Goal: Task Accomplishment & Management: Manage account settings

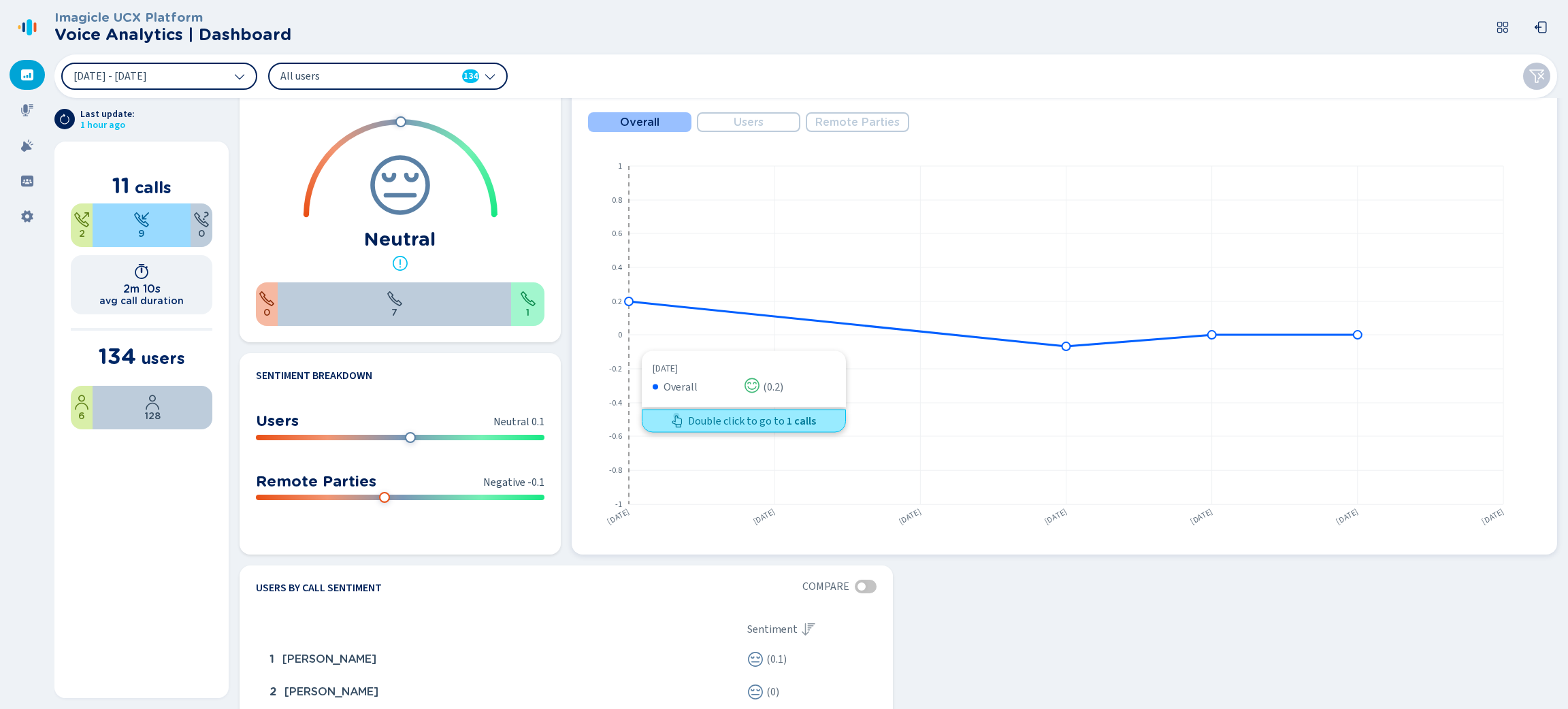
scroll to position [601, 0]
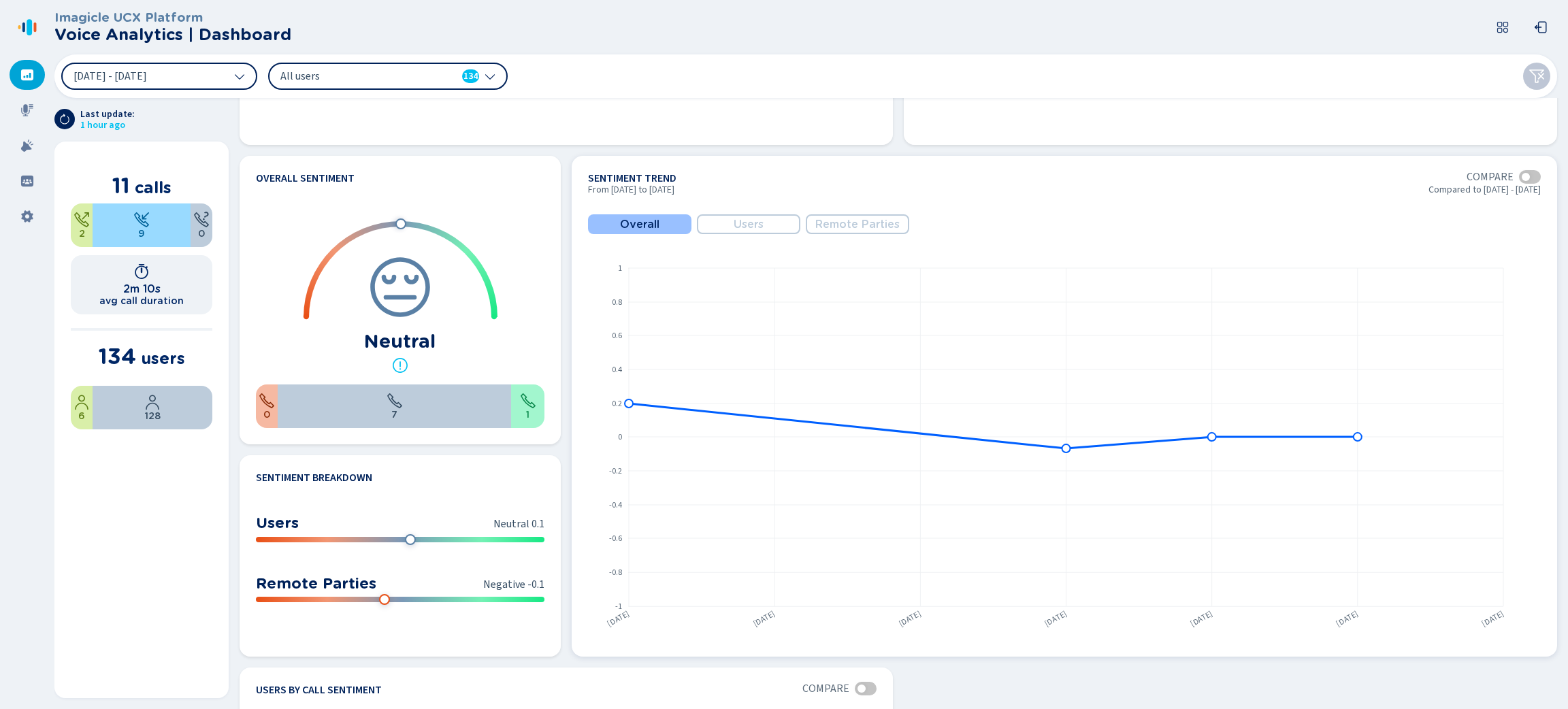
click at [748, 228] on span "Users" at bounding box center [749, 224] width 30 height 12
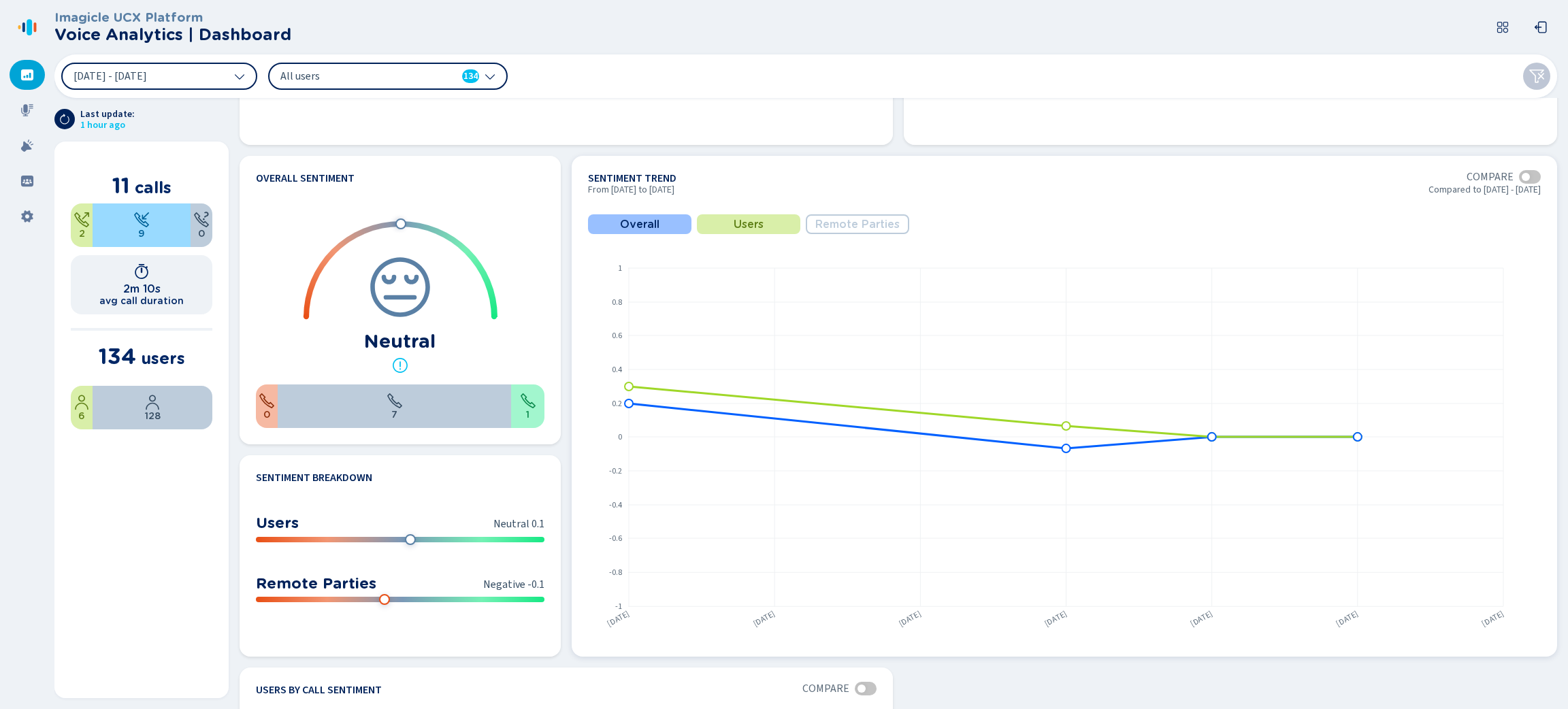
click at [838, 220] on span "Remote Parties" at bounding box center [857, 224] width 84 height 12
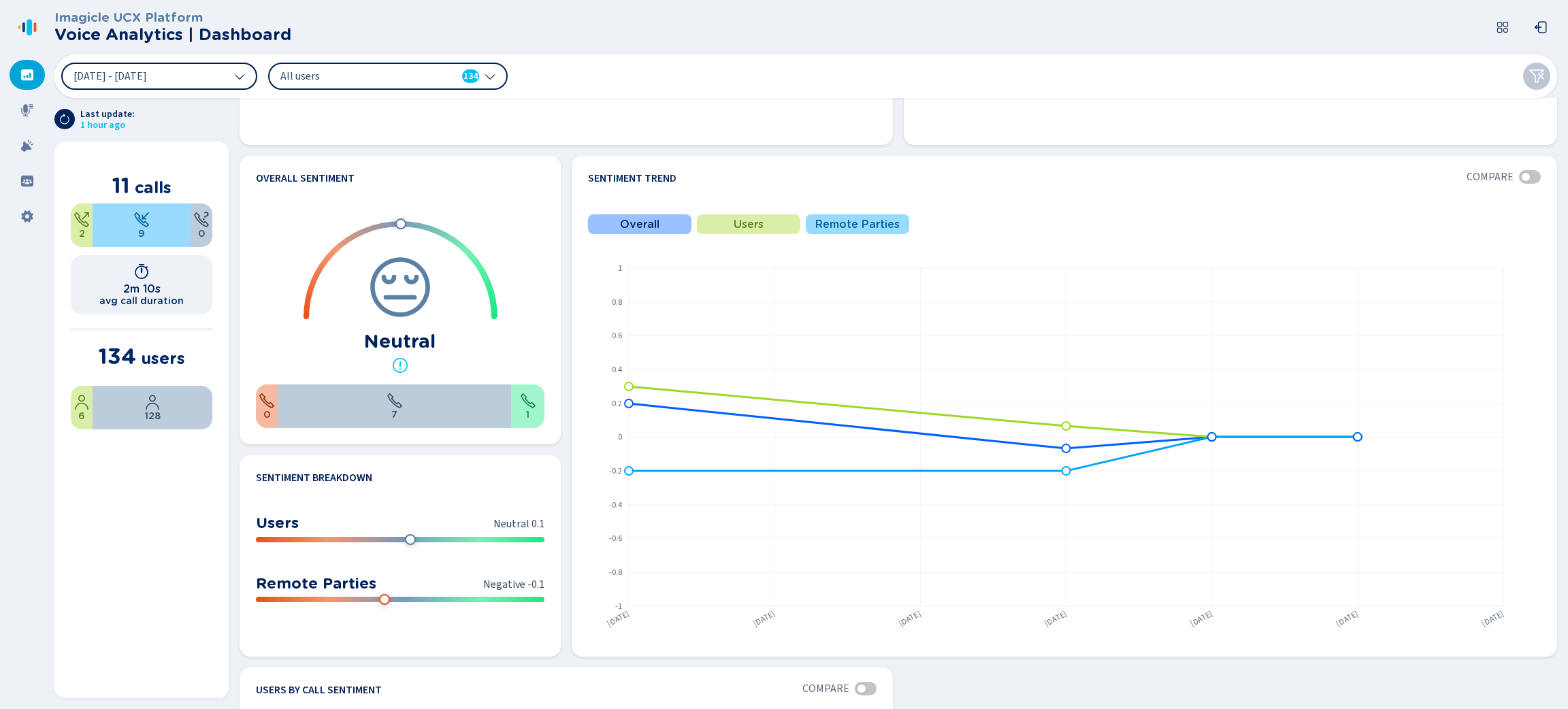
click at [246, 69] on button "[DATE] - [DATE]" at bounding box center [159, 77] width 196 height 27
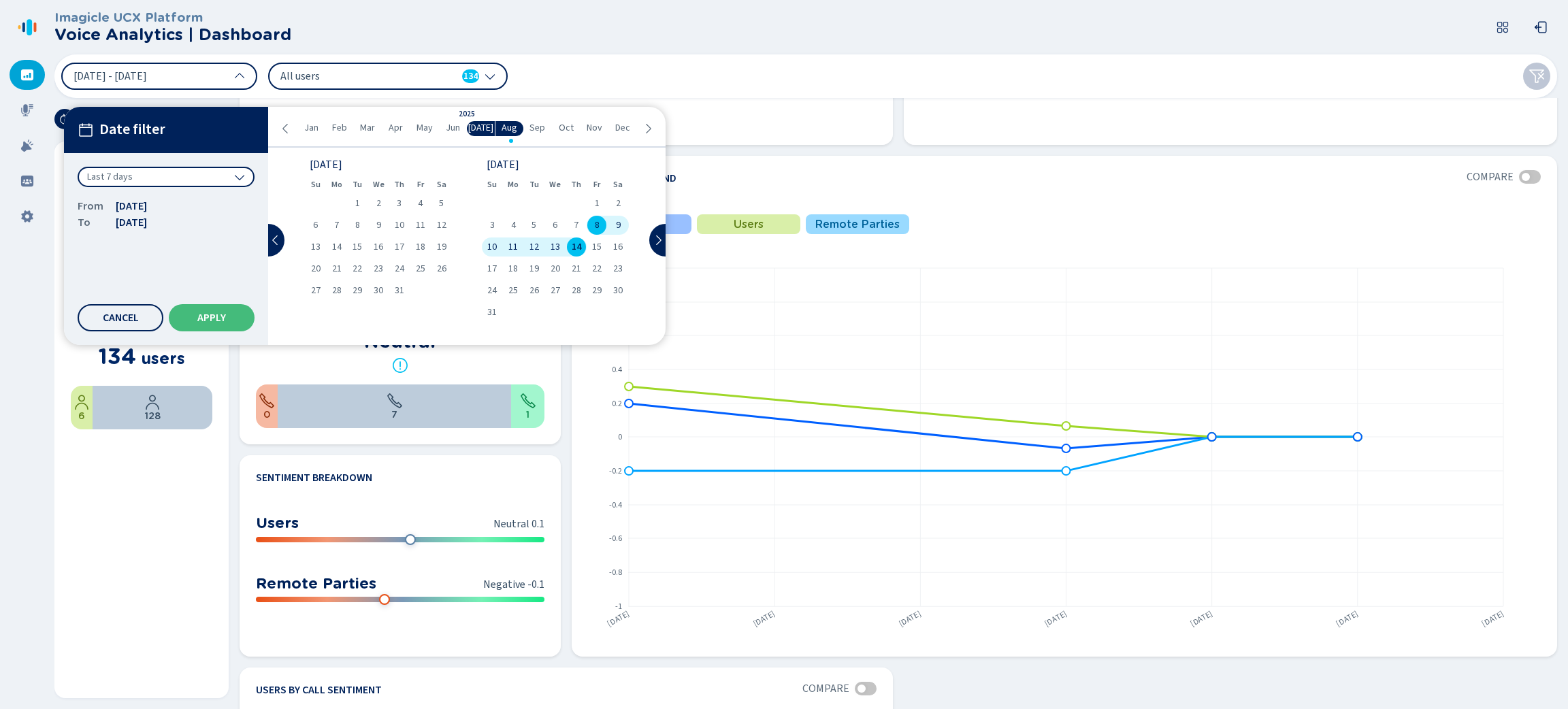
click at [214, 167] on div "Last 7 days" at bounding box center [166, 176] width 177 height 20
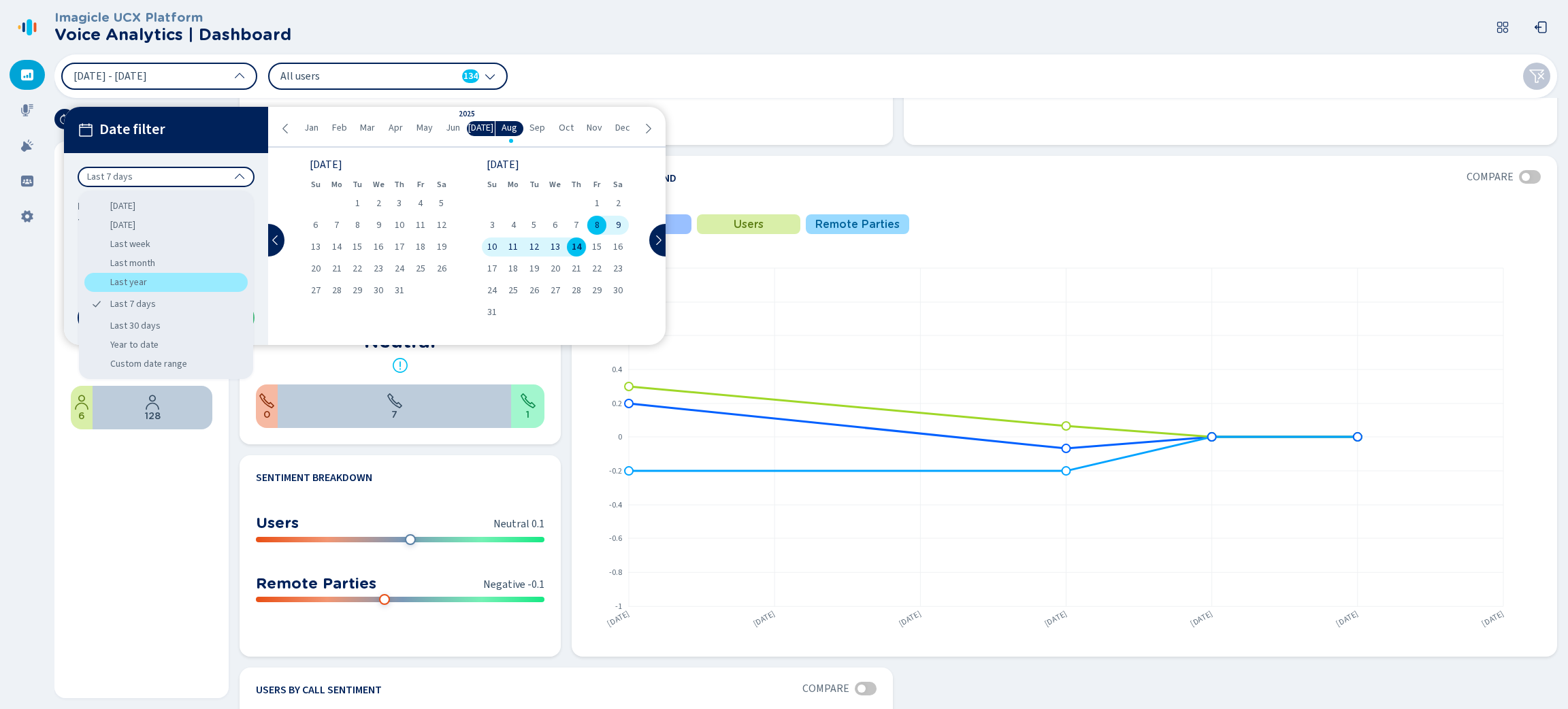
click at [164, 281] on div "Last year" at bounding box center [166, 282] width 164 height 19
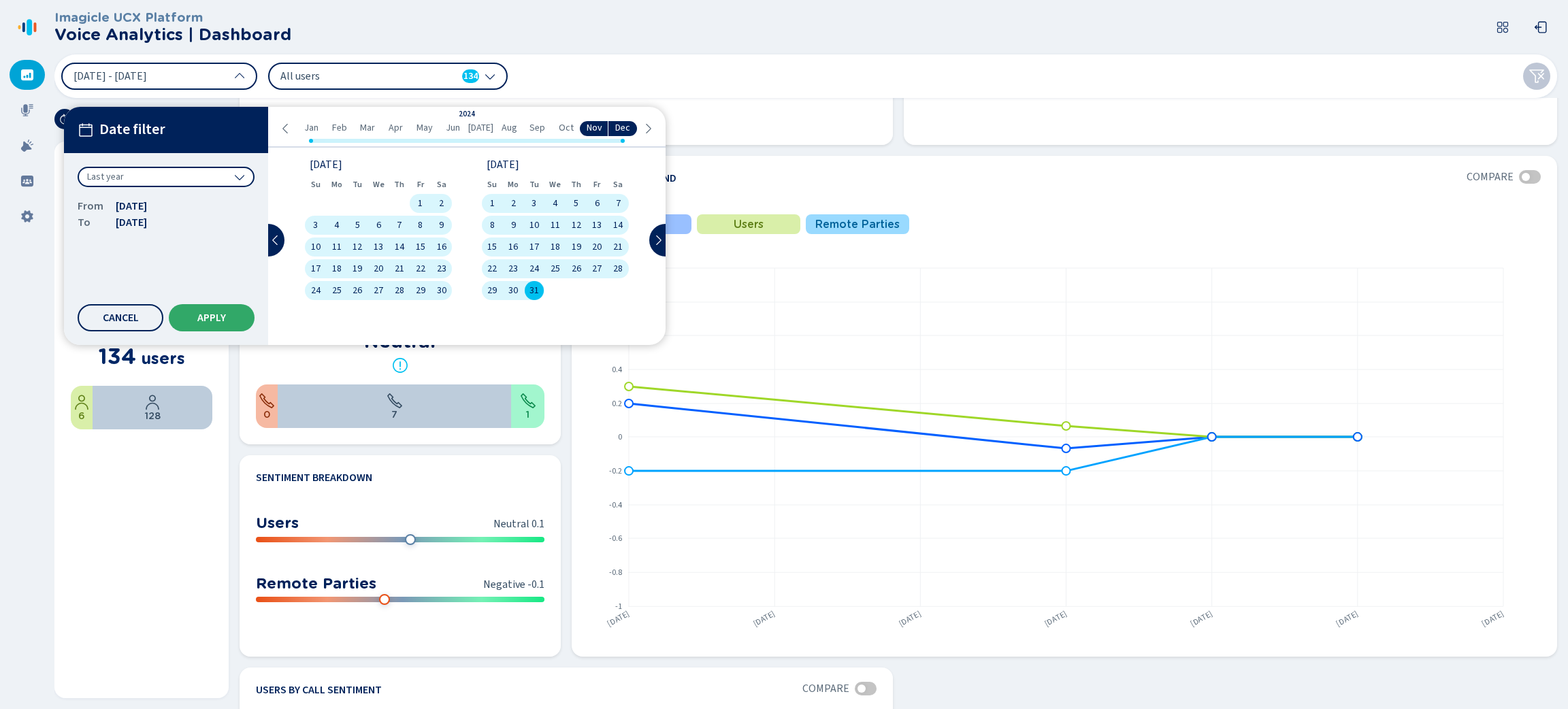
click at [212, 312] on span "Apply" at bounding box center [211, 317] width 29 height 11
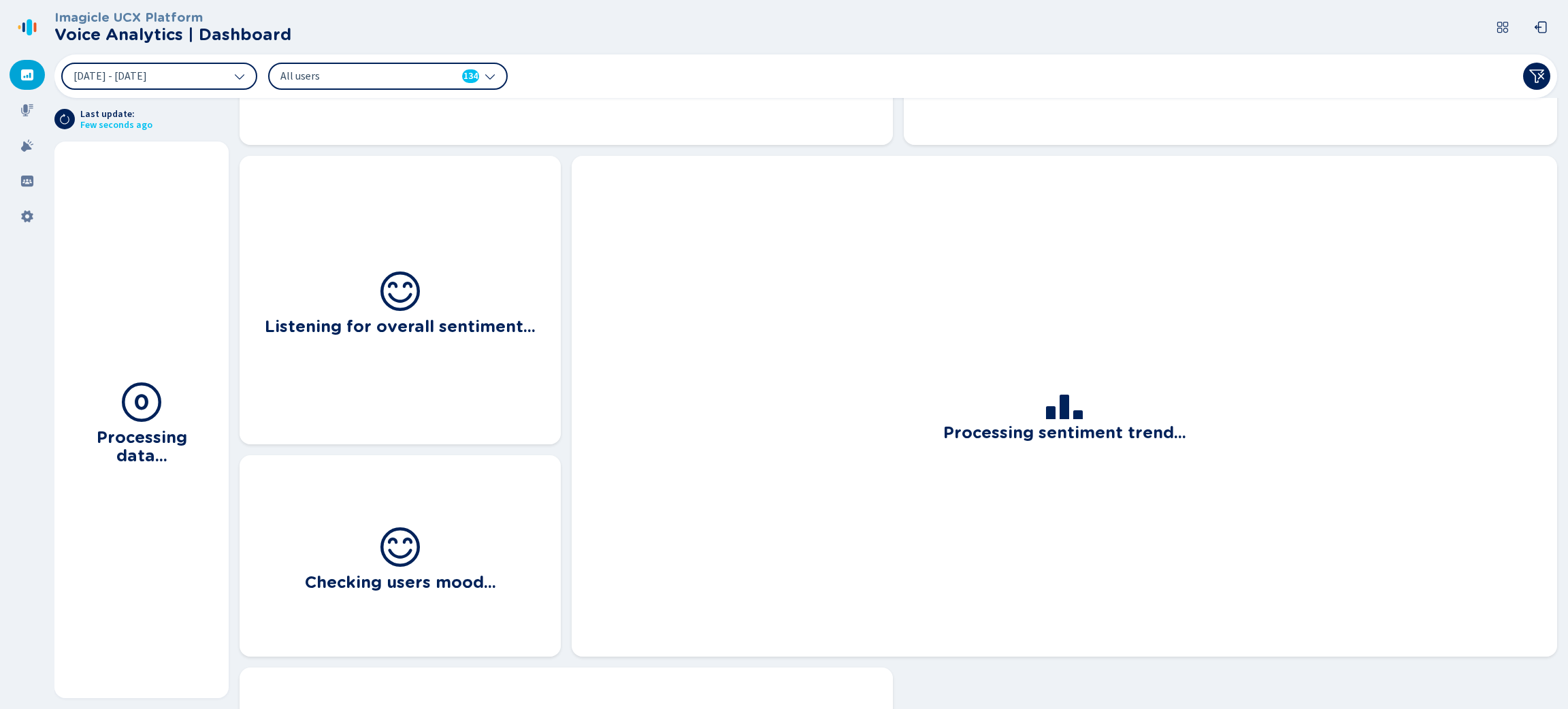
click at [494, 70] on icon at bounding box center [490, 76] width 11 height 11
click at [592, 92] on div "[DATE] - [DATE] All users 134" at bounding box center [806, 76] width 1503 height 43
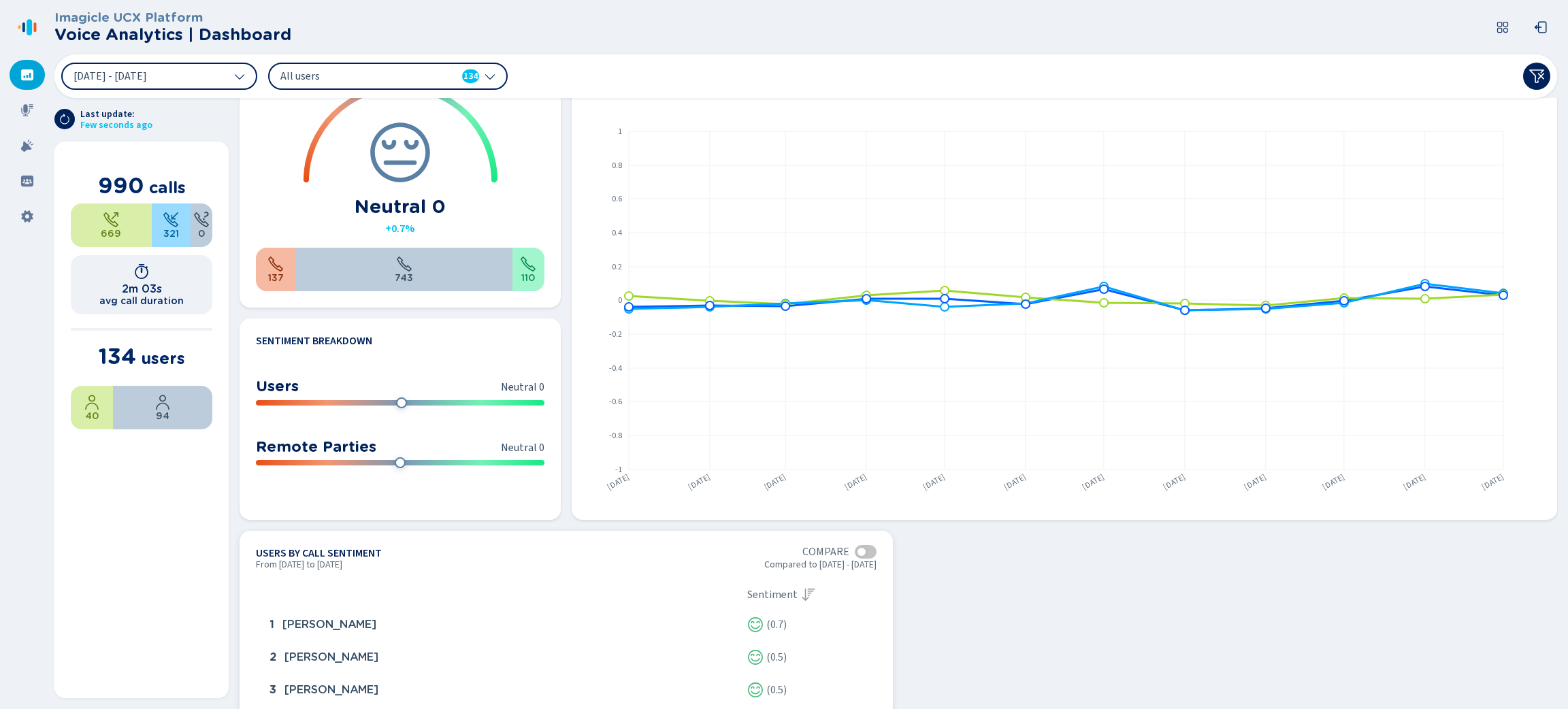
scroll to position [703, 0]
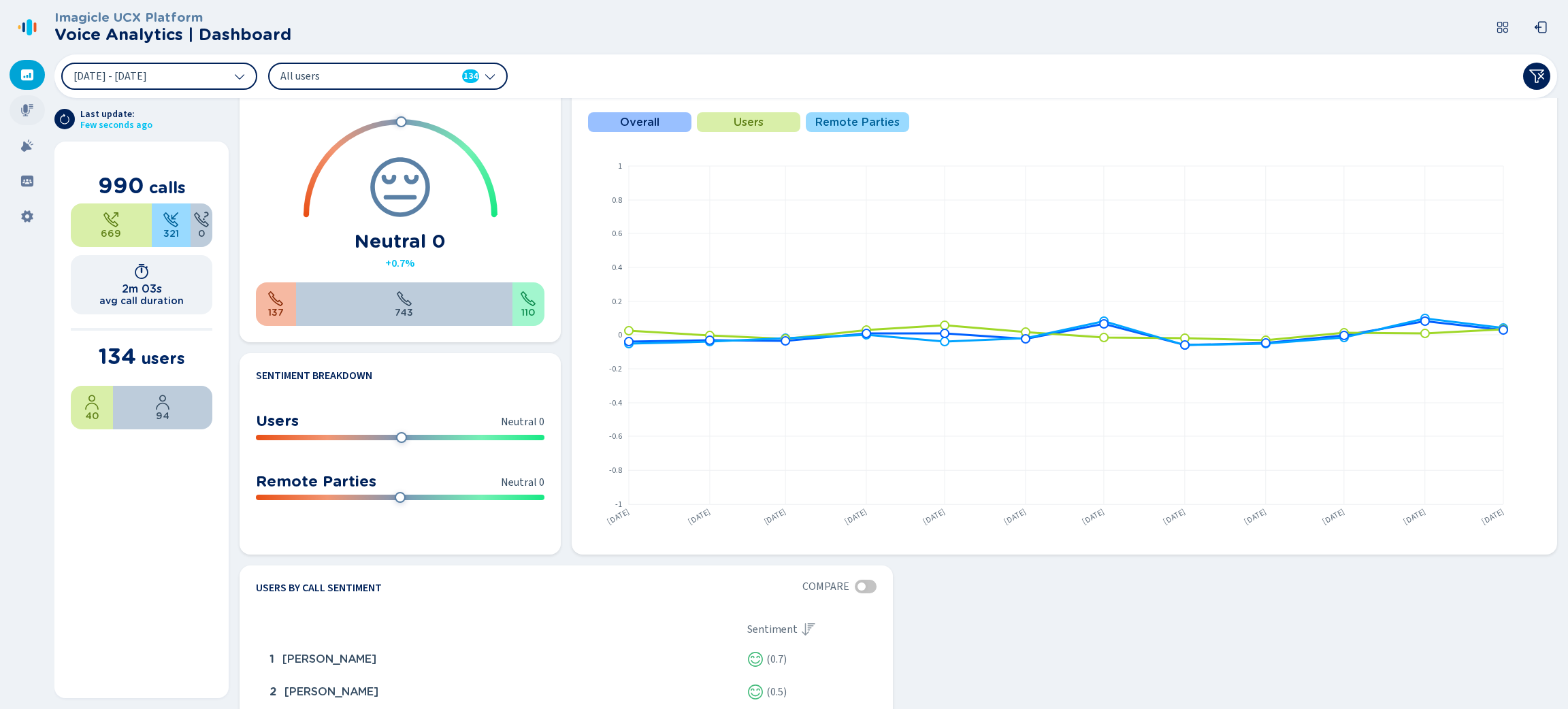
click at [33, 110] on icon at bounding box center [27, 111] width 14 height 14
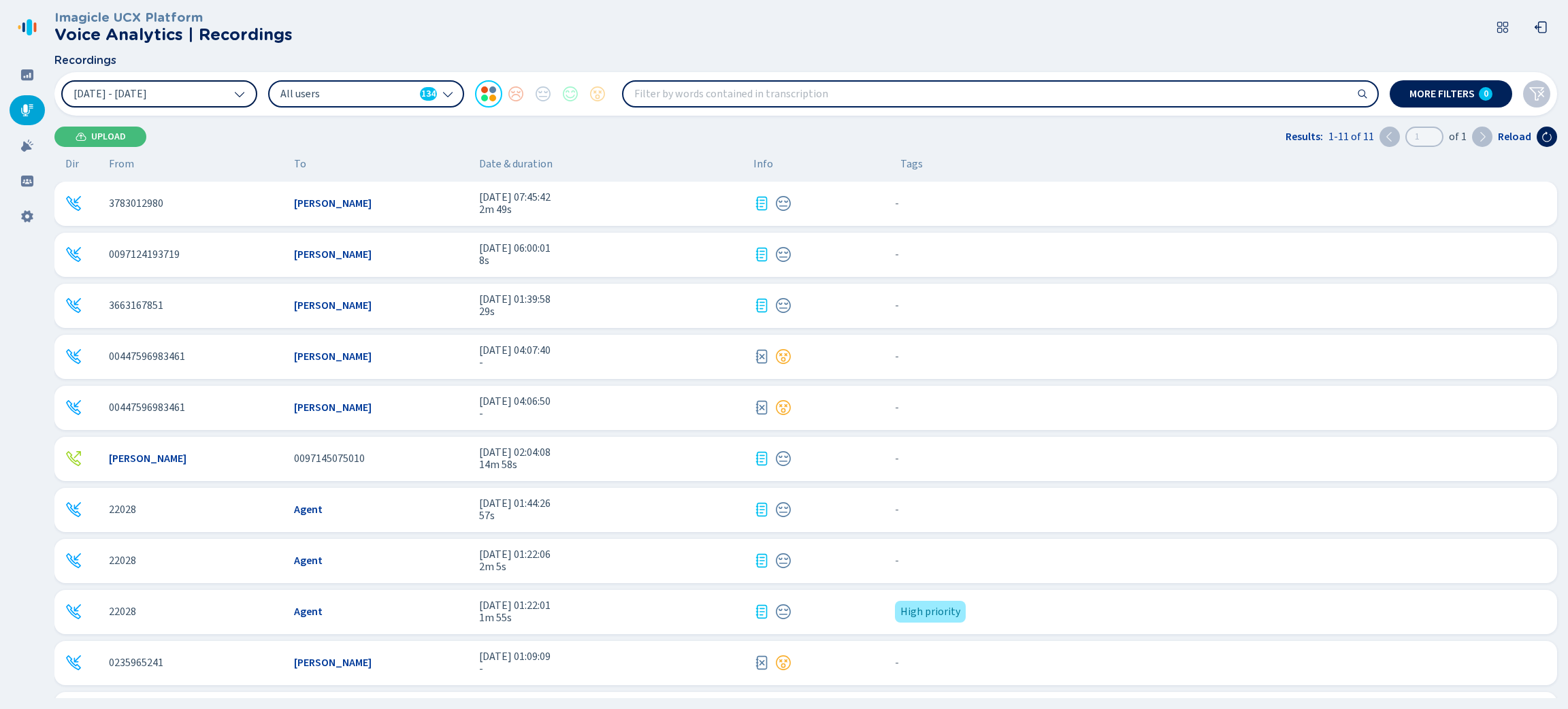
click at [248, 96] on button "[DATE] - [DATE]" at bounding box center [159, 94] width 196 height 27
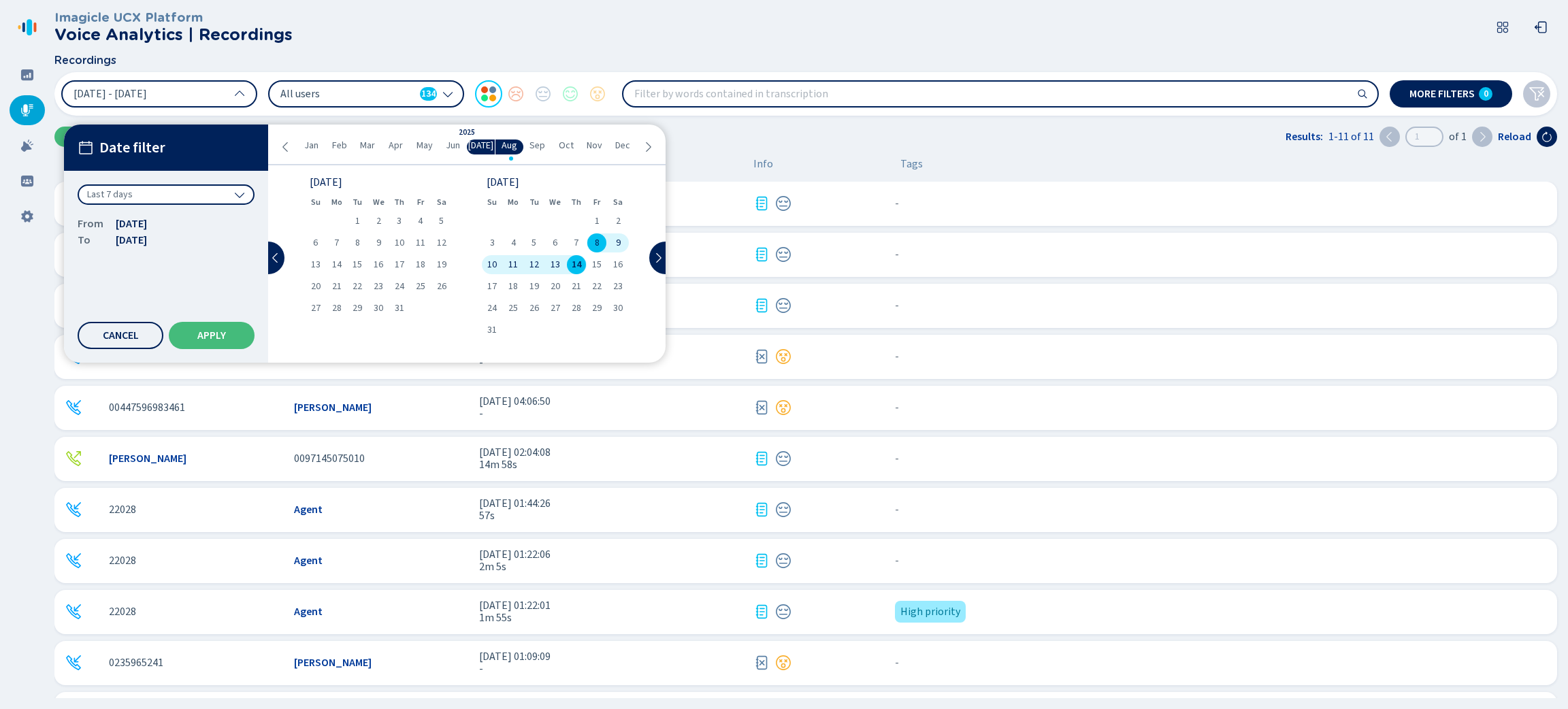
click at [233, 190] on div "Last 7 days" at bounding box center [166, 194] width 177 height 20
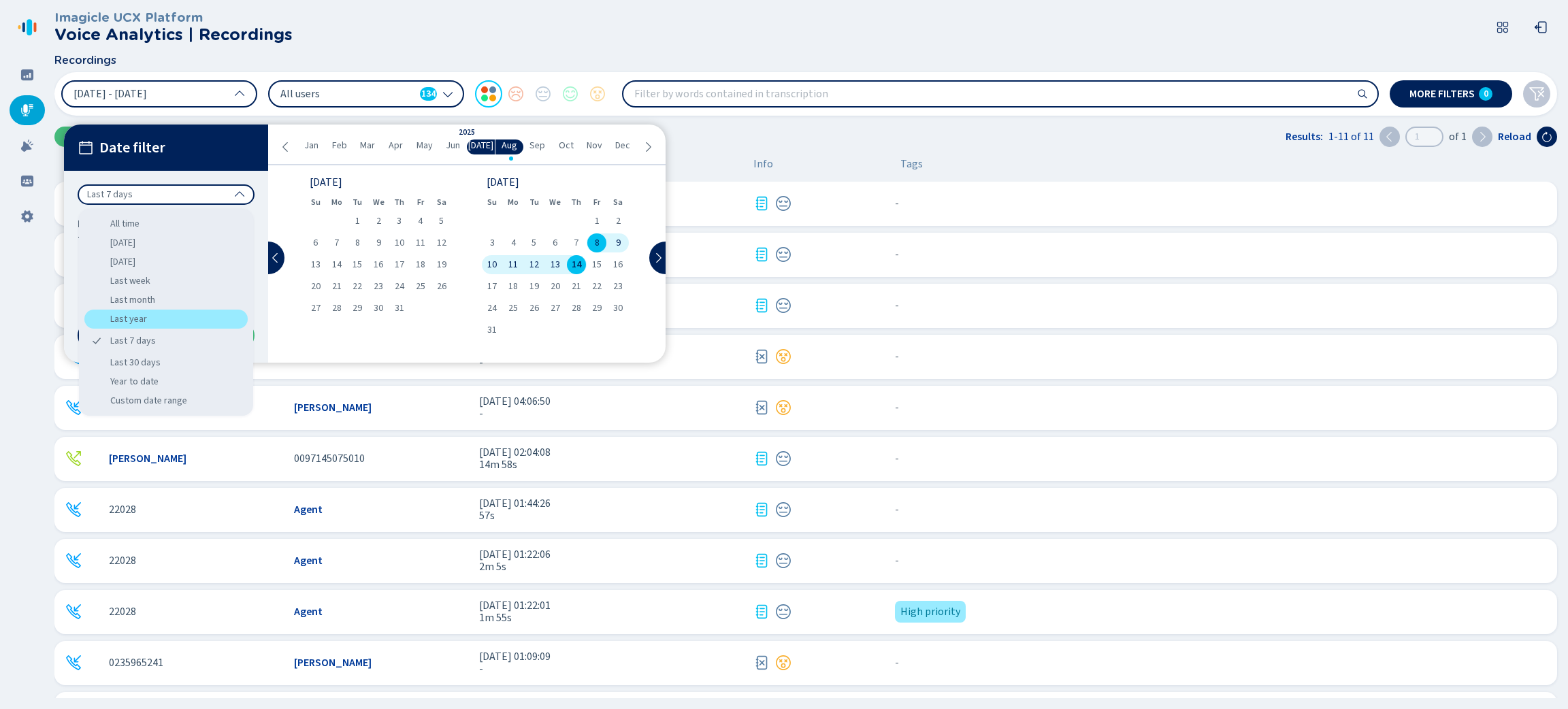
drag, startPoint x: 150, startPoint y: 316, endPoint x: 215, endPoint y: 344, distance: 70.8
click at [150, 317] on div "Last year" at bounding box center [166, 319] width 164 height 19
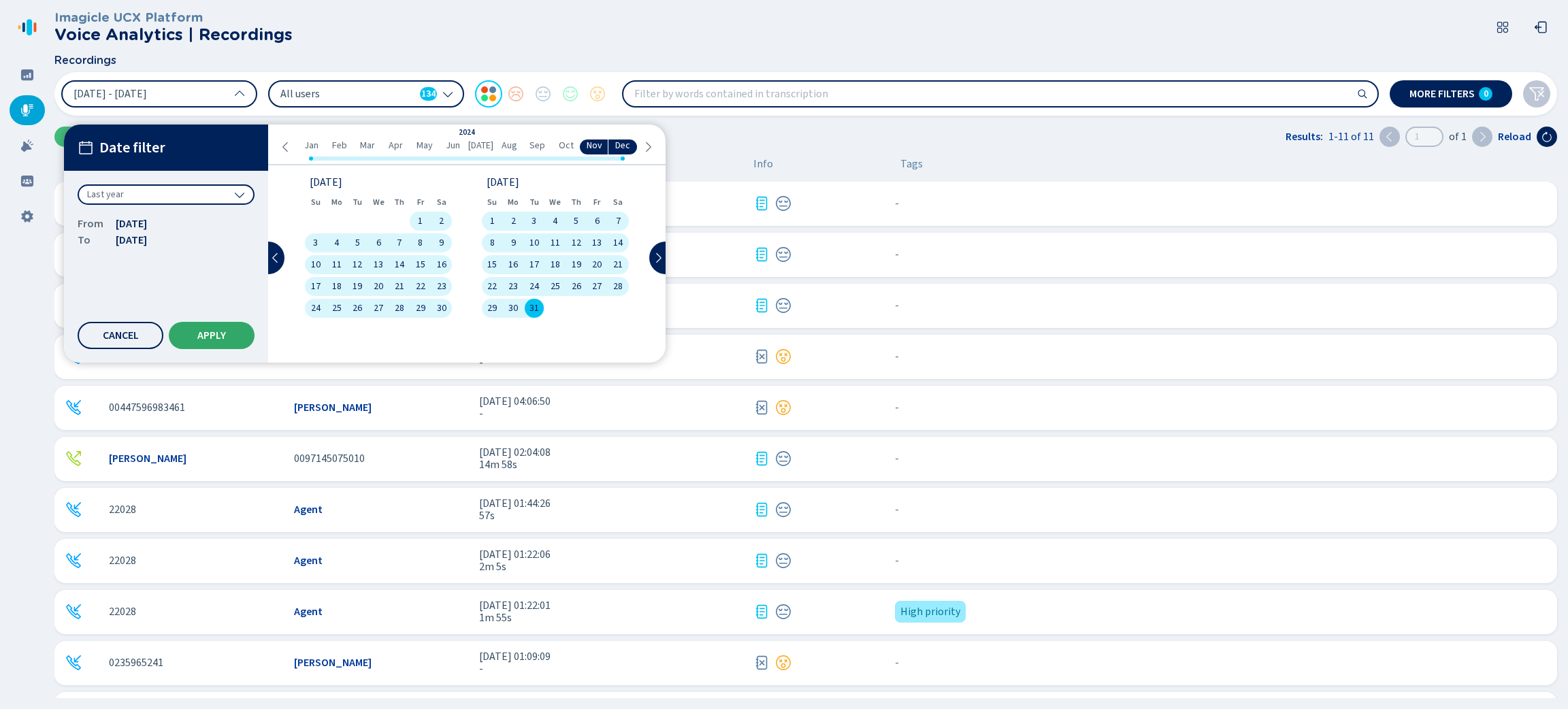
click at [225, 333] on span "Apply" at bounding box center [211, 336] width 29 height 11
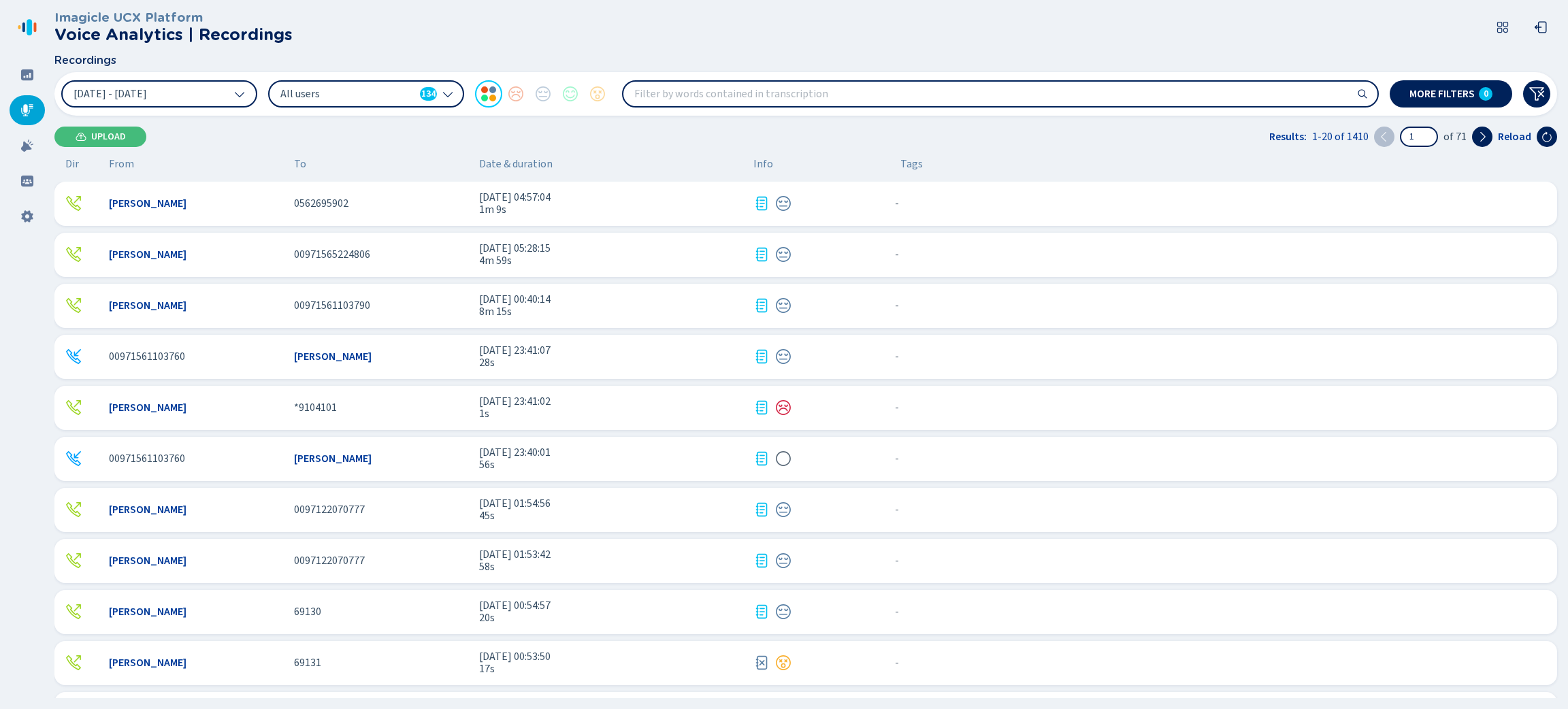
drag, startPoint x: 786, startPoint y: 89, endPoint x: 801, endPoint y: 84, distance: 15.8
click at [786, 90] on input "search" at bounding box center [1000, 94] width 754 height 24
type input "credit card"
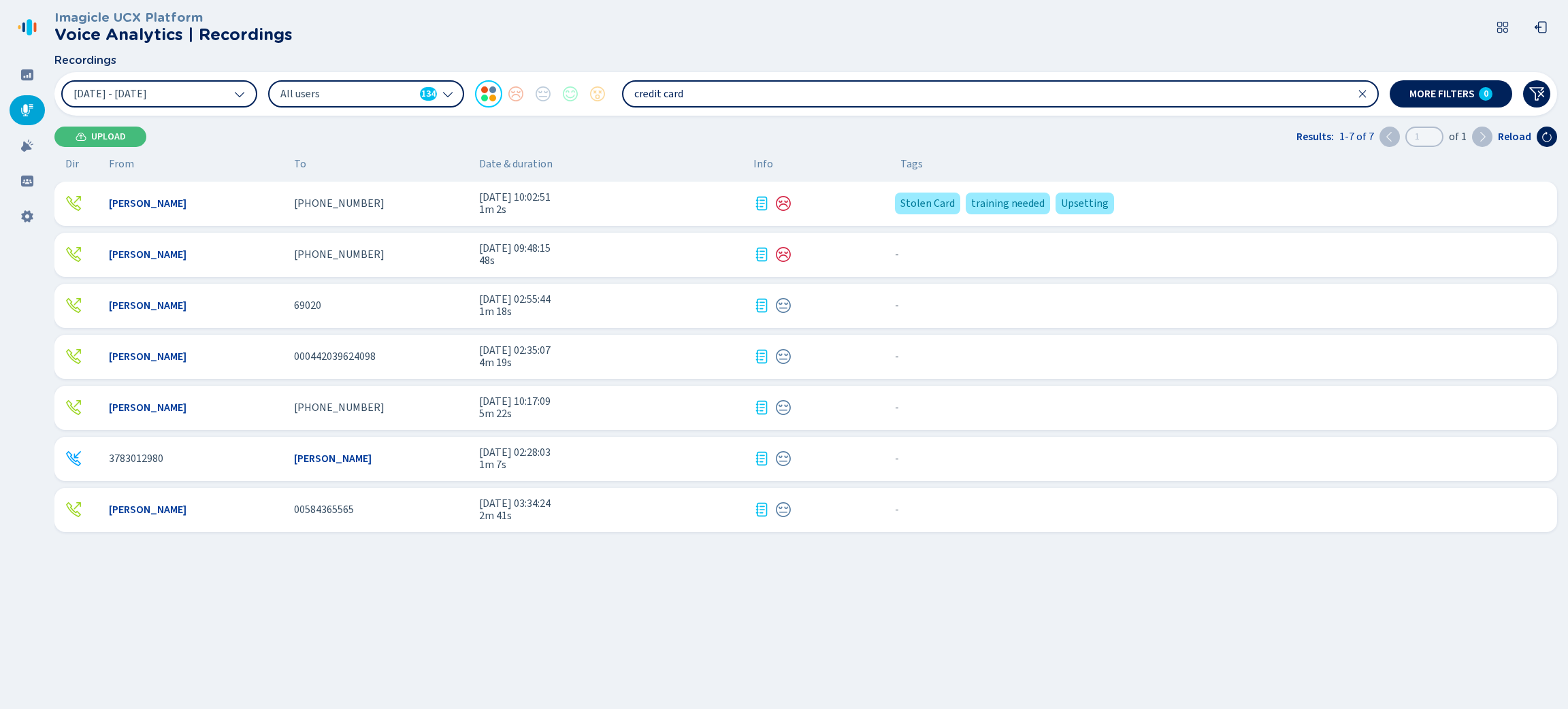
click at [860, 207] on div at bounding box center [815, 204] width 125 height 17
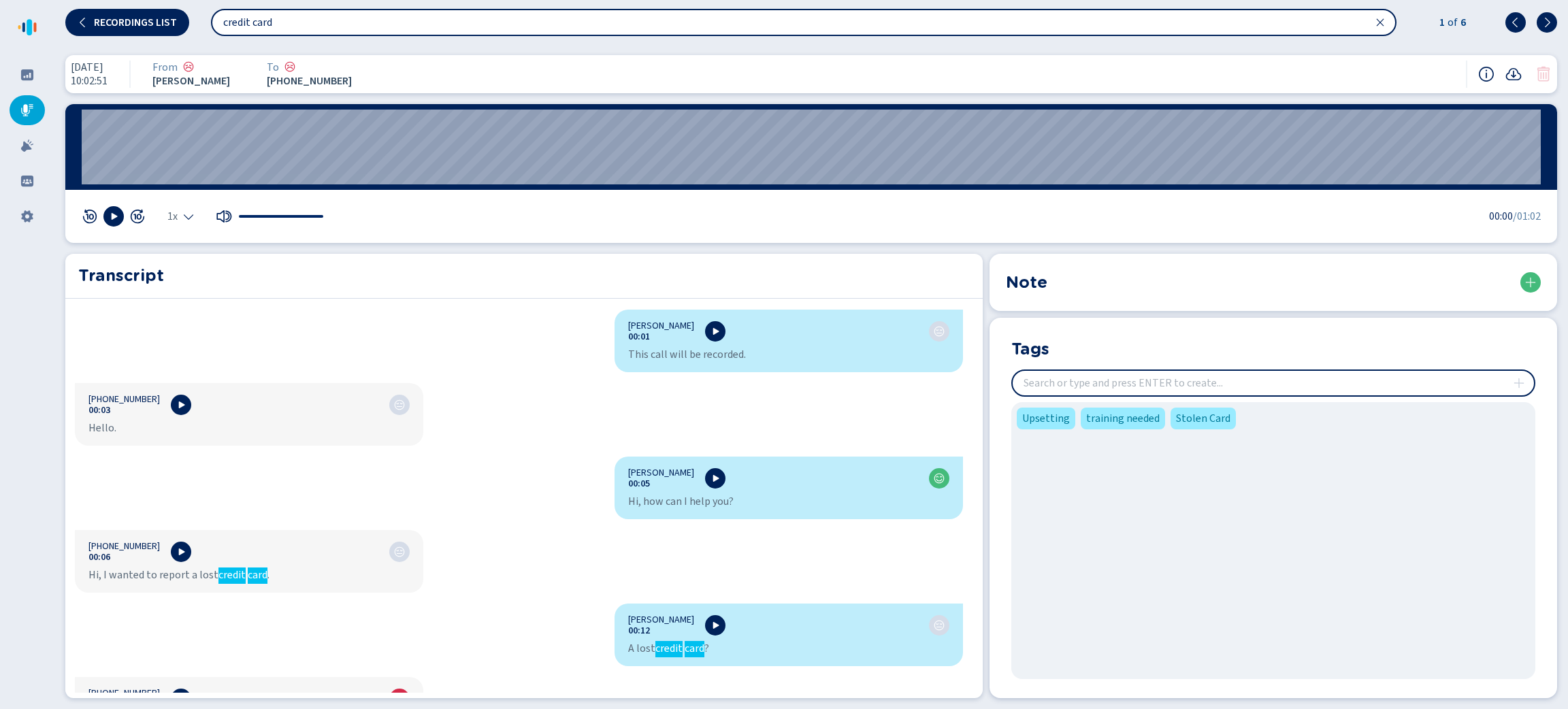
click at [1195, 386] on input "insert" at bounding box center [1273, 383] width 521 height 24
click at [953, 260] on div "Transcript" at bounding box center [524, 276] width 918 height 45
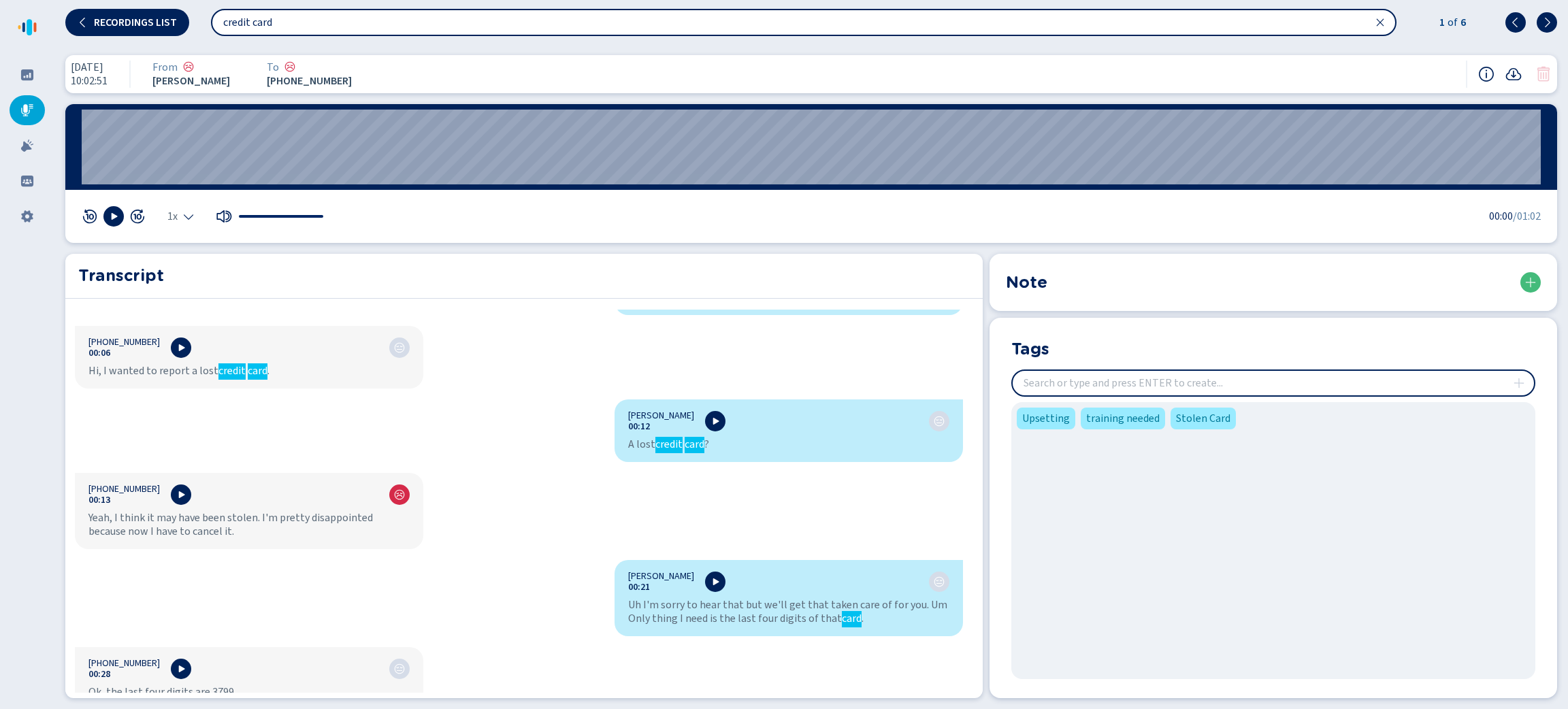
scroll to position [306, 0]
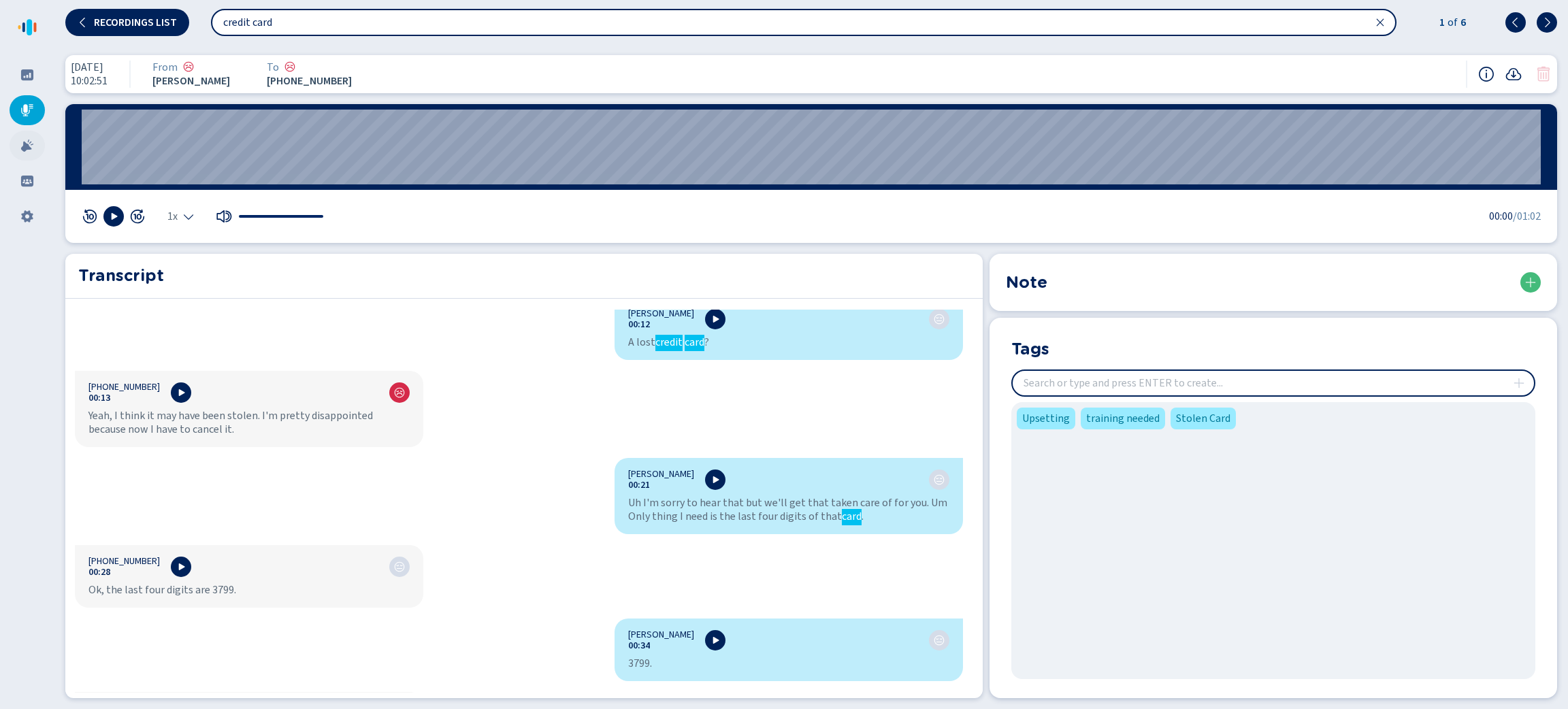
click at [37, 143] on div at bounding box center [27, 145] width 36 height 30
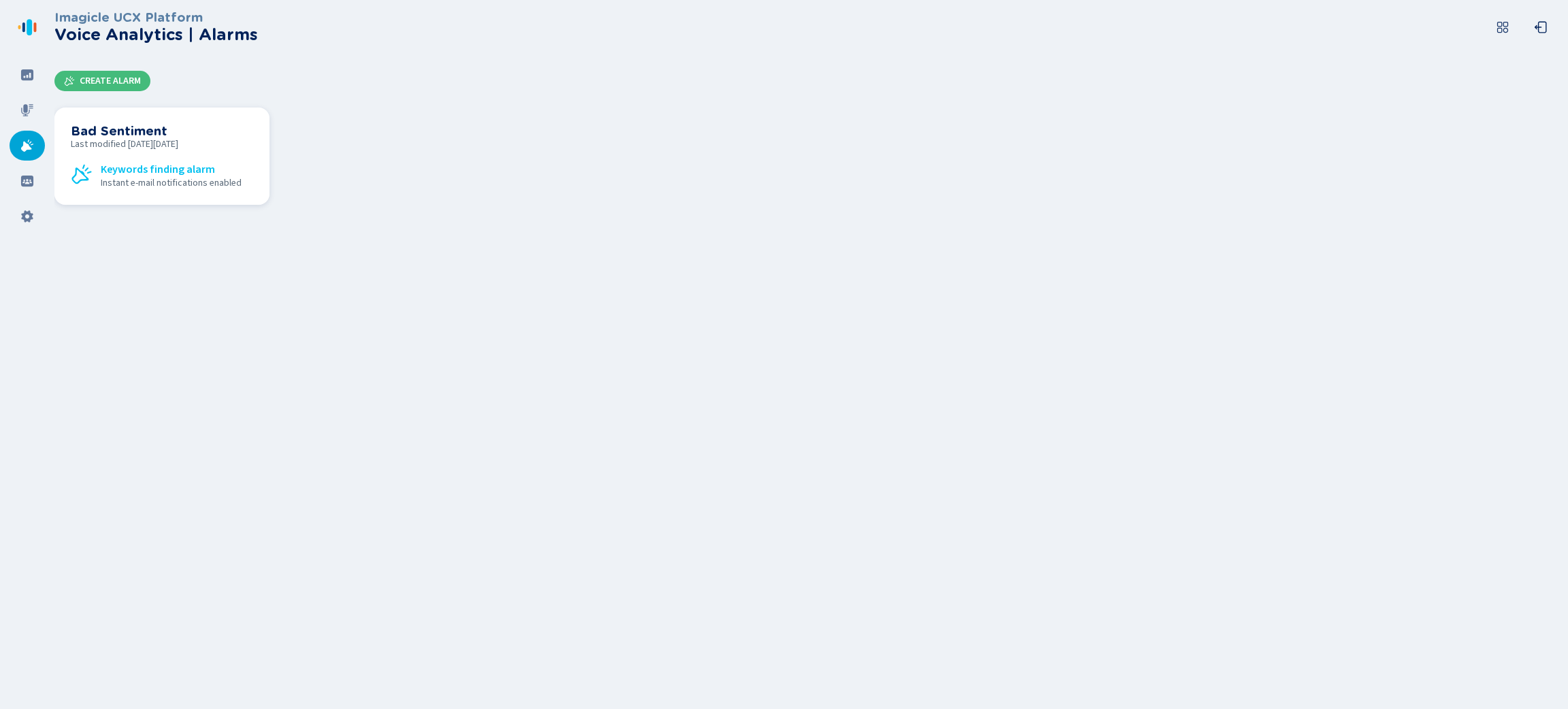
click at [145, 133] on h3 "Bad Sentiment" at bounding box center [161, 131] width 183 height 15
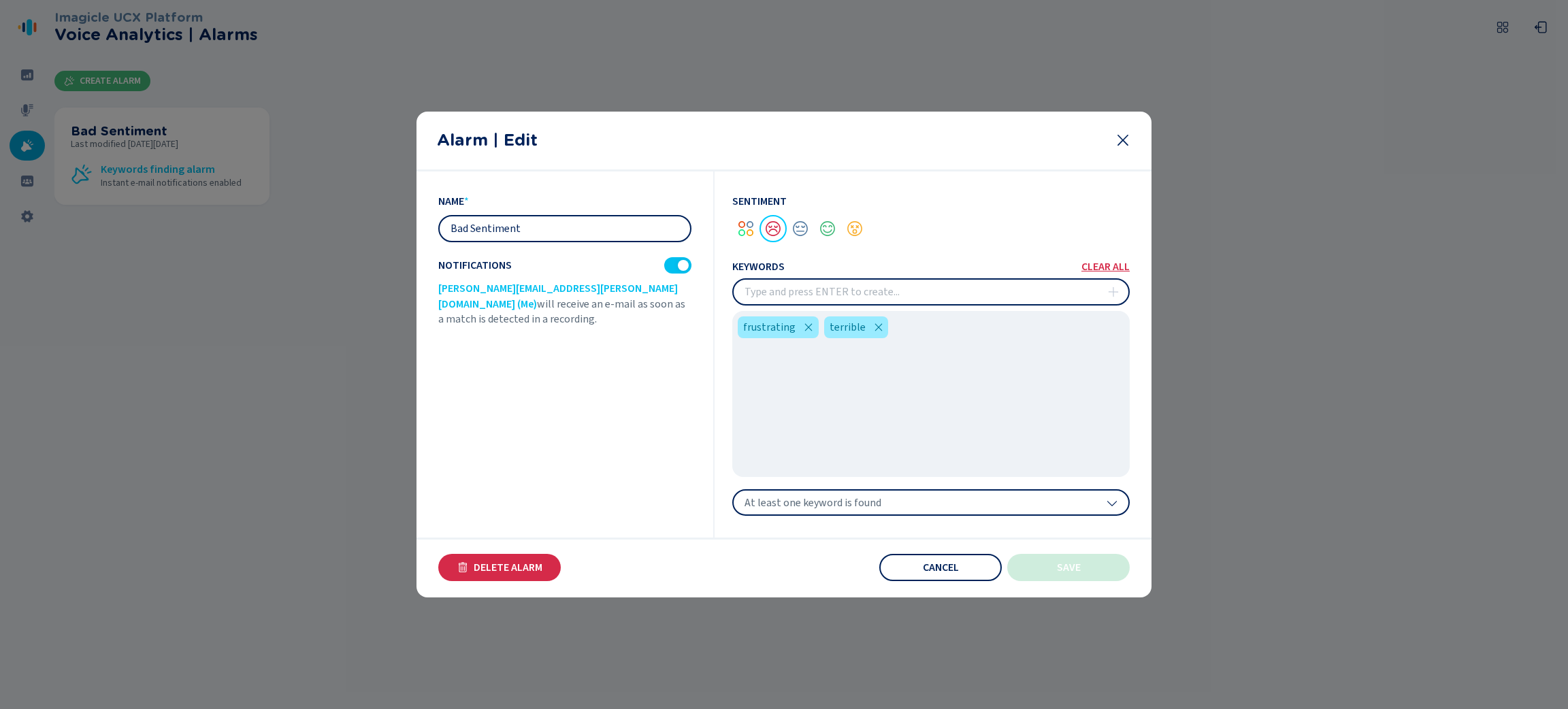
click at [585, 229] on input "Bad Sentiment" at bounding box center [565, 229] width 250 height 24
click at [868, 298] on input "insert" at bounding box center [931, 292] width 395 height 24
type input "upset"
click at [971, 504] on div "At least one keyword is found" at bounding box center [931, 503] width 397 height 27
click at [569, 492] on div "name * Bad Sentiment Notifications [PERSON_NAME][EMAIL_ADDRESS][PERSON_NAME][DO…" at bounding box center [576, 354] width 277 height 367
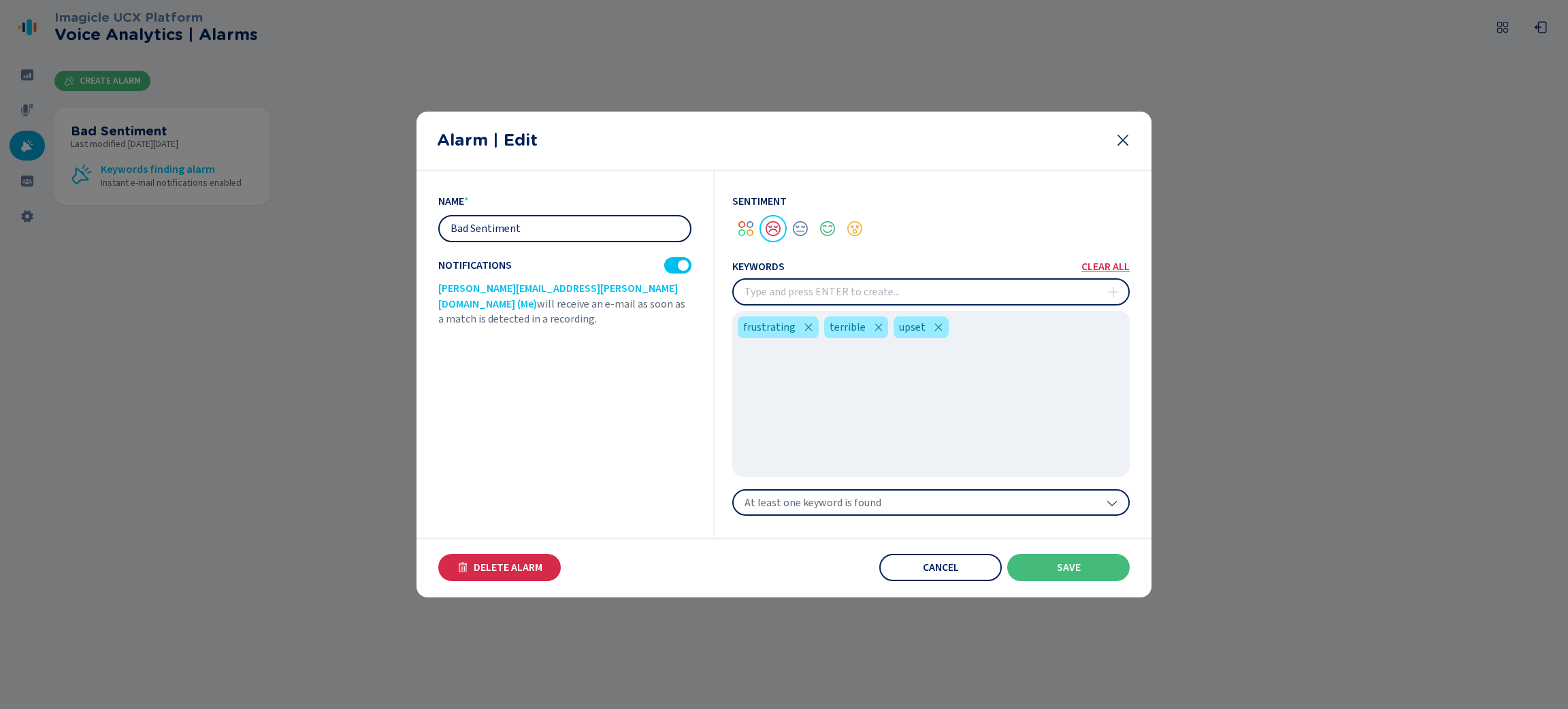
click at [815, 496] on span "At least one keyword is found" at bounding box center [813, 503] width 137 height 14
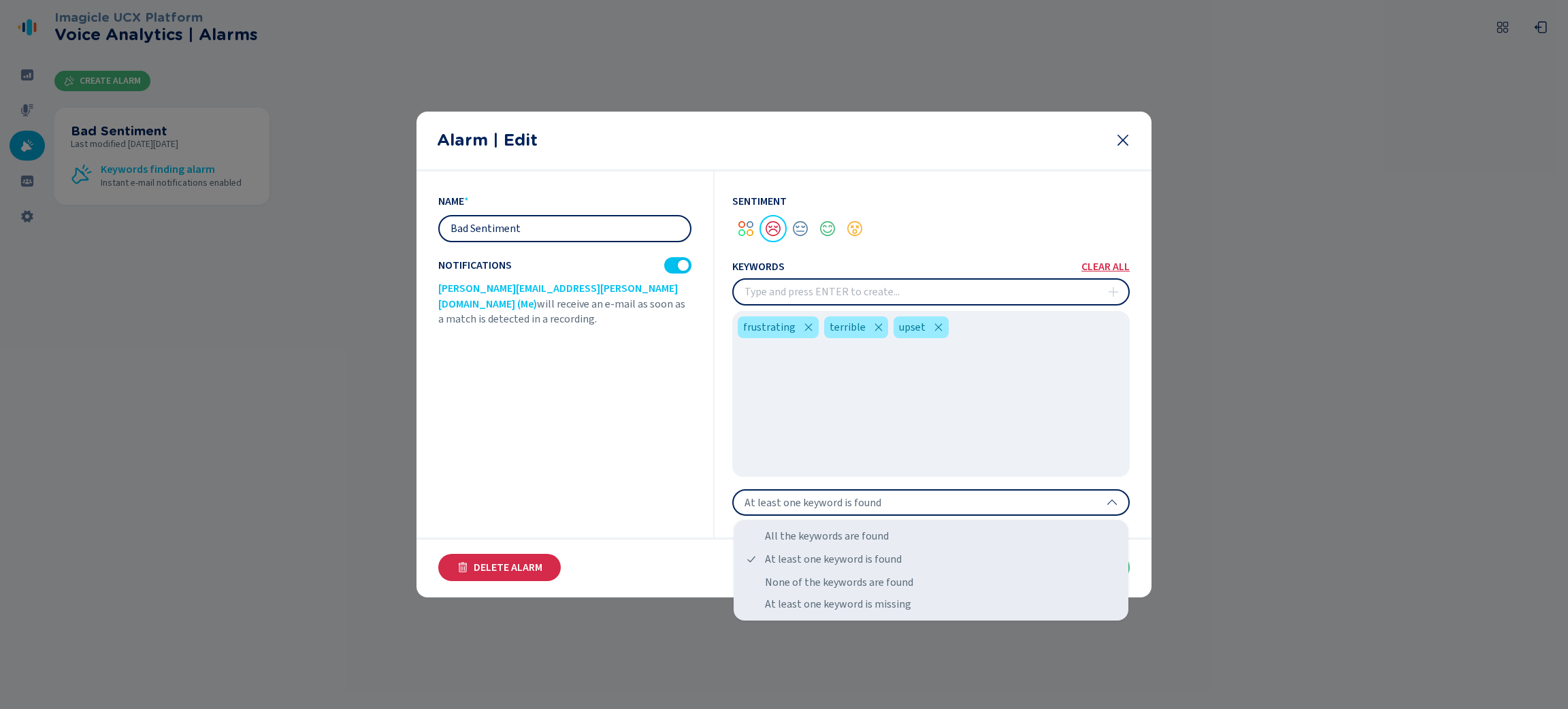
click at [621, 441] on div "name * Bad Sentiment Notifications [PERSON_NAME][EMAIL_ADDRESS][PERSON_NAME][DO…" at bounding box center [576, 354] width 277 height 367
